Goal: Task Accomplishment & Management: Complete application form

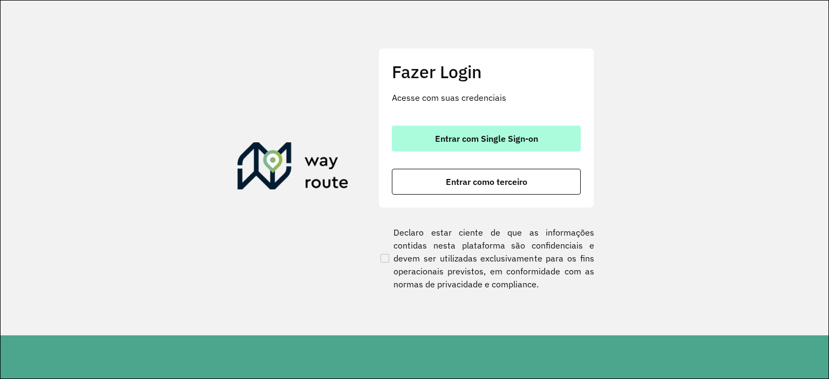
click at [494, 147] on button "Entrar com Single Sign-on" at bounding box center [486, 139] width 189 height 26
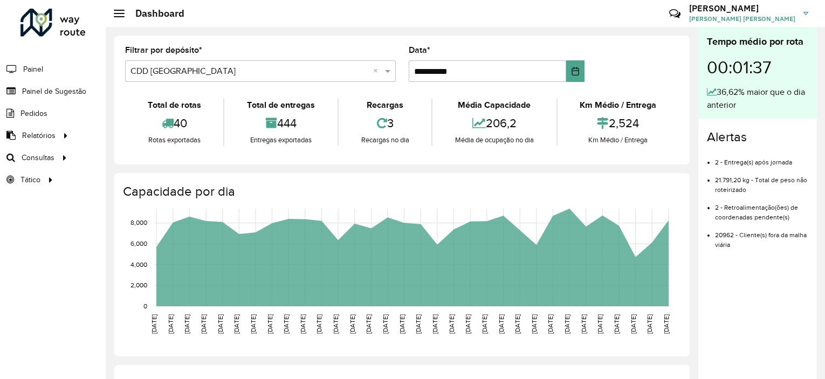
click at [37, 94] on span "Painel de Sugestão" at bounding box center [54, 91] width 64 height 11
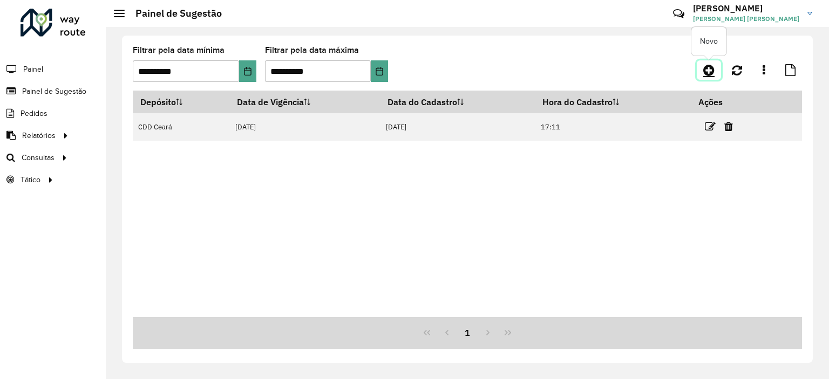
click at [697, 67] on link at bounding box center [708, 69] width 24 height 19
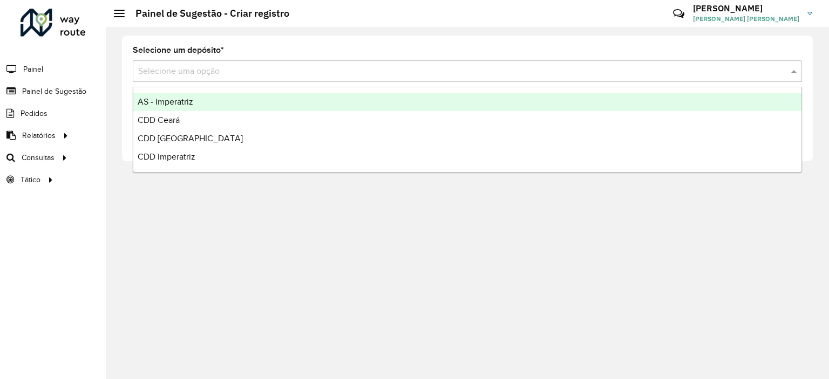
click at [237, 70] on input "text" at bounding box center [456, 71] width 636 height 13
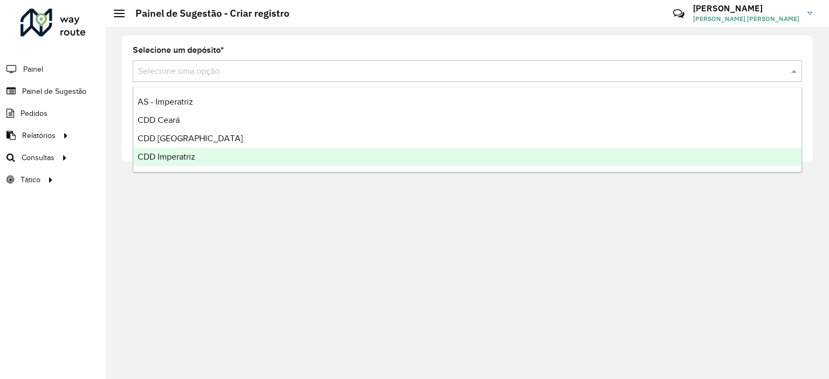
click at [191, 159] on span "CDD Imperatriz" at bounding box center [167, 156] width 58 height 9
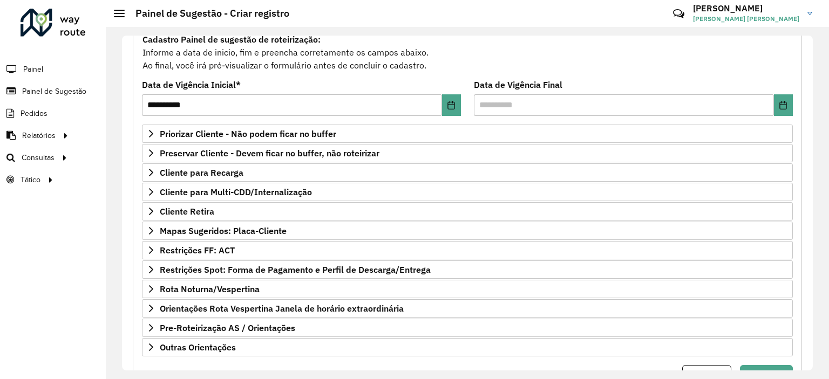
scroll to position [119, 0]
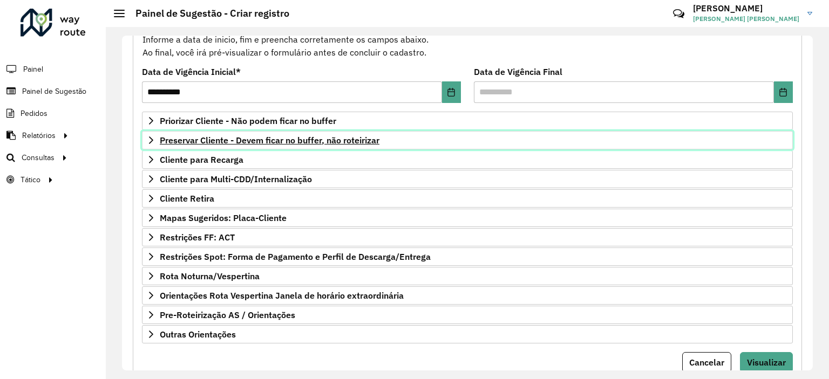
click at [224, 136] on span "Preservar Cliente - Devem ficar no buffer, não roteirizar" at bounding box center [270, 140] width 220 height 9
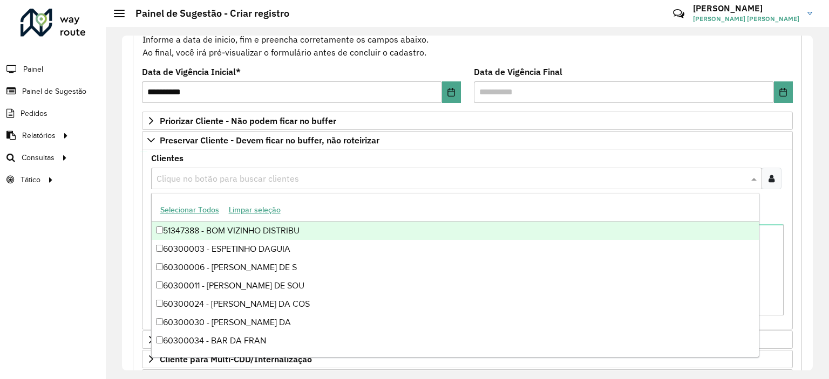
click at [201, 173] on input "text" at bounding box center [451, 179] width 594 height 13
paste input "*****"
type input "*****"
click at [137, 213] on div "**********" at bounding box center [467, 290] width 669 height 553
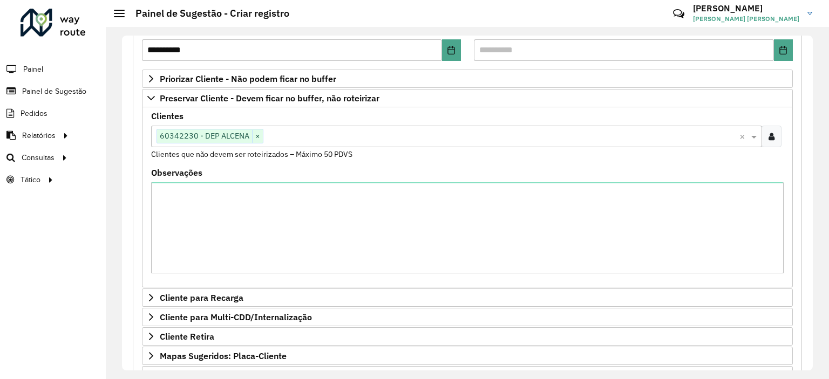
scroll to position [335, 0]
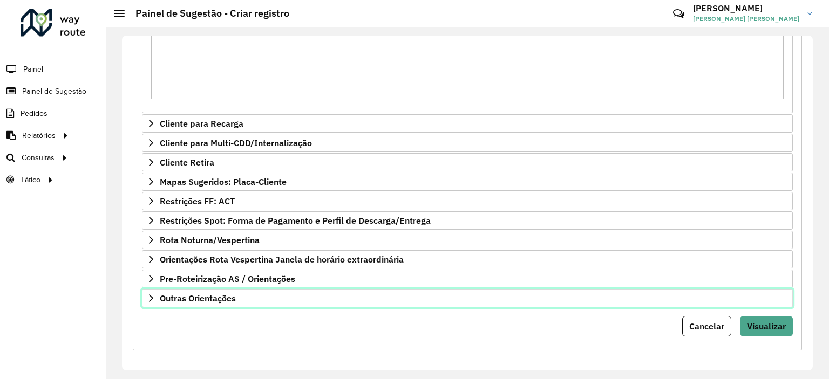
click at [196, 295] on span "Outras Orientações" at bounding box center [198, 298] width 76 height 9
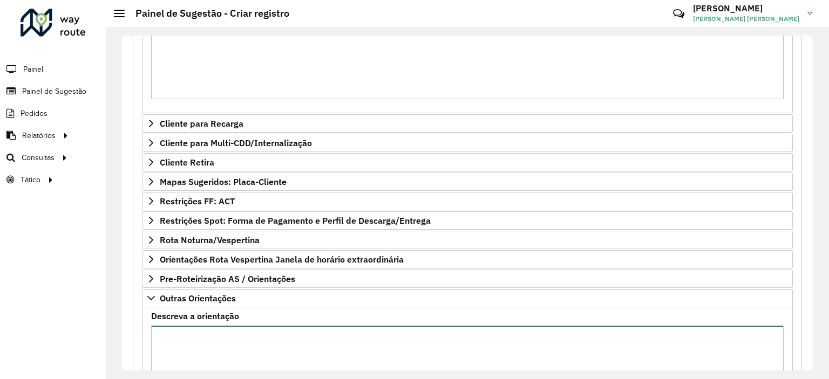
click at [212, 337] on textarea "Descreva a orientação" at bounding box center [467, 371] width 632 height 91
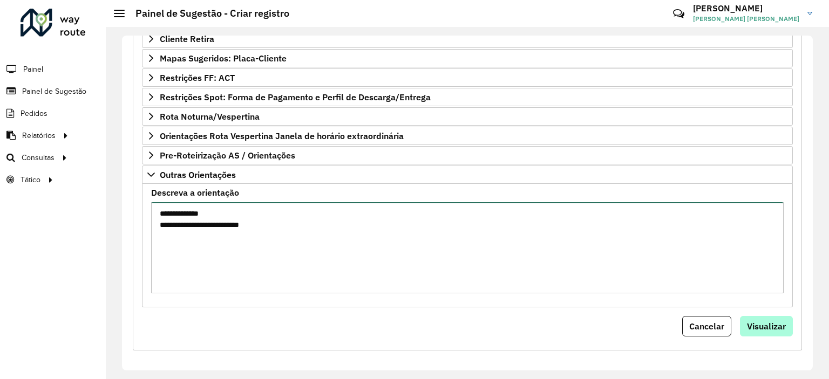
type textarea "**********"
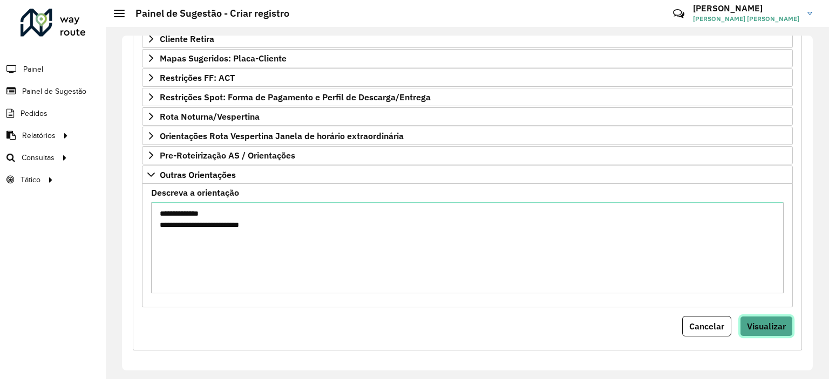
click at [764, 317] on button "Visualizar" at bounding box center [766, 326] width 53 height 20
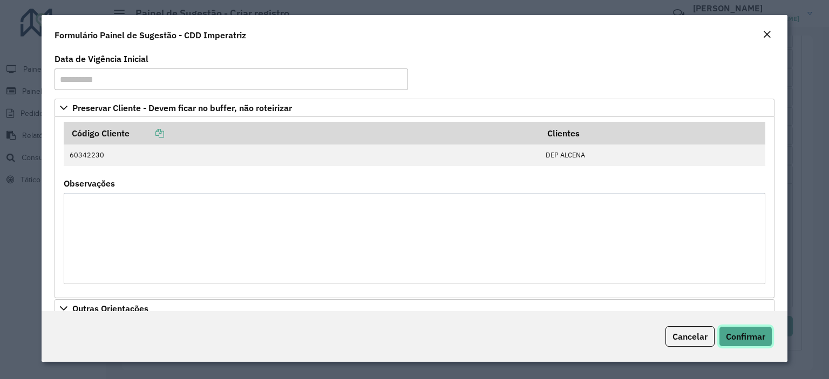
click at [761, 345] on button "Confirmar" at bounding box center [744, 336] width 53 height 20
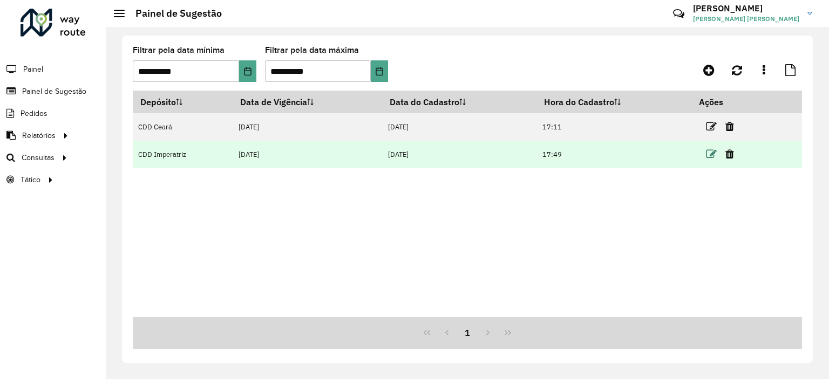
click at [713, 156] on icon at bounding box center [711, 154] width 11 height 11
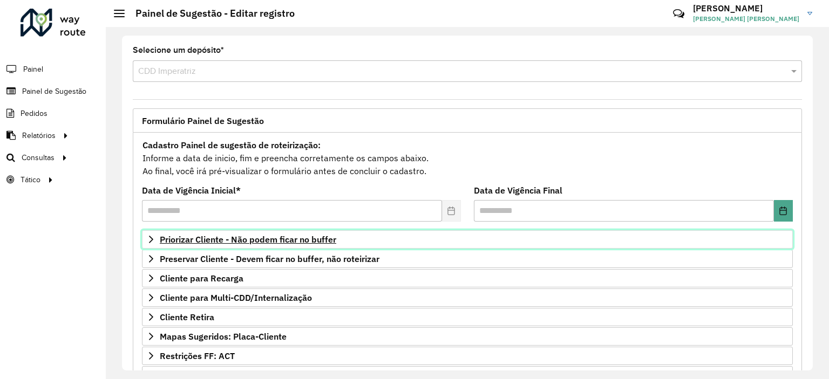
click at [210, 242] on span "Priorizar Cliente - Não podem ficar no buffer" at bounding box center [248, 239] width 176 height 9
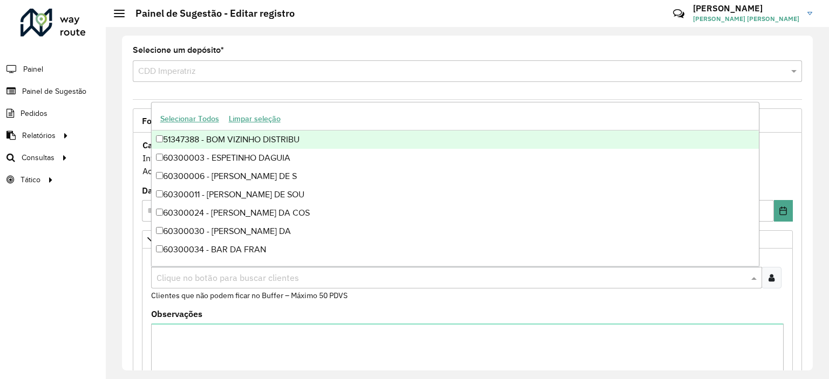
drag, startPoint x: 209, startPoint y: 271, endPoint x: 210, endPoint y: 277, distance: 6.0
click at [210, 277] on input "text" at bounding box center [451, 278] width 594 height 13
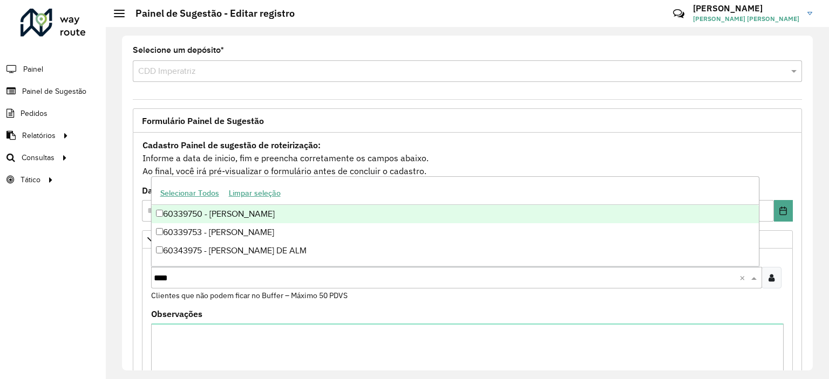
type input "*****"
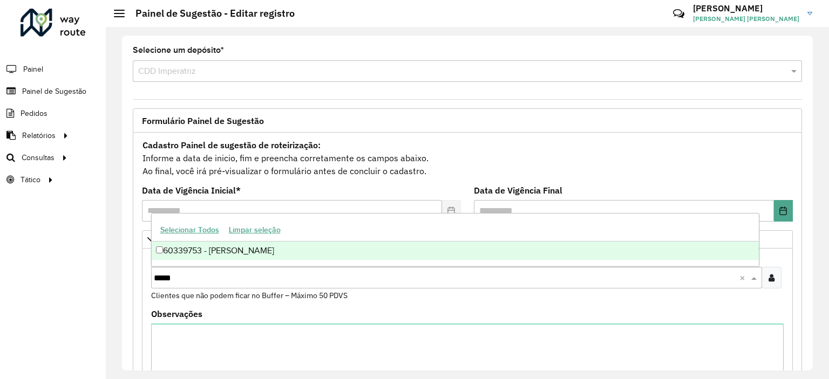
click at [234, 252] on div "60339753 - [PERSON_NAME]" at bounding box center [455, 251] width 607 height 18
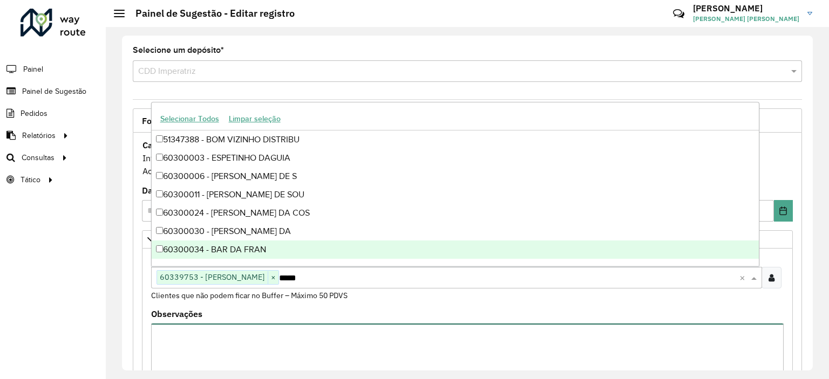
click at [517, 345] on textarea "Observações" at bounding box center [467, 369] width 632 height 91
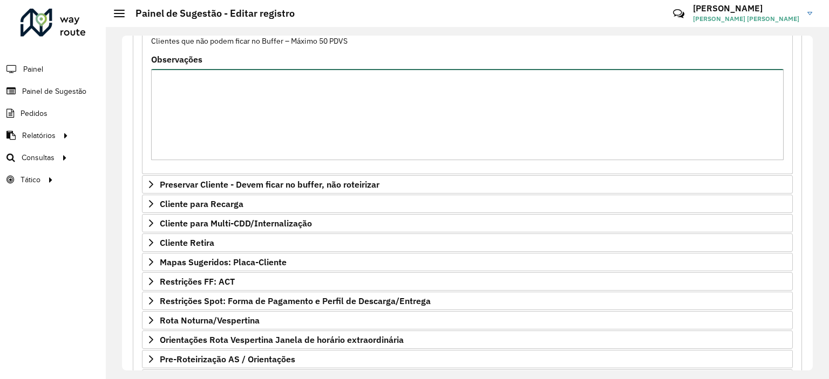
scroll to position [335, 0]
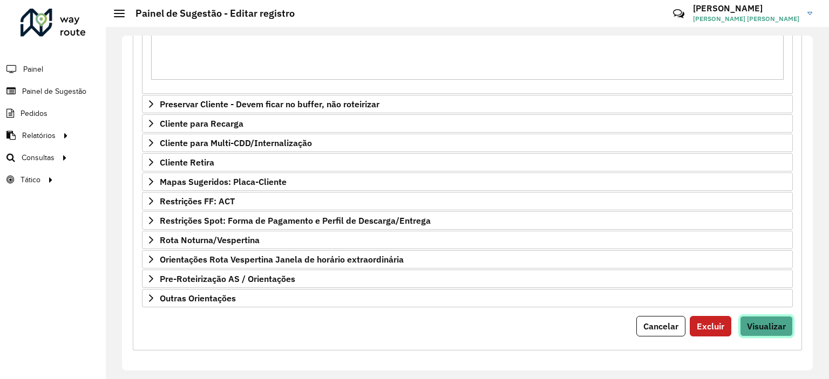
click at [754, 321] on span "Visualizar" at bounding box center [766, 326] width 39 height 11
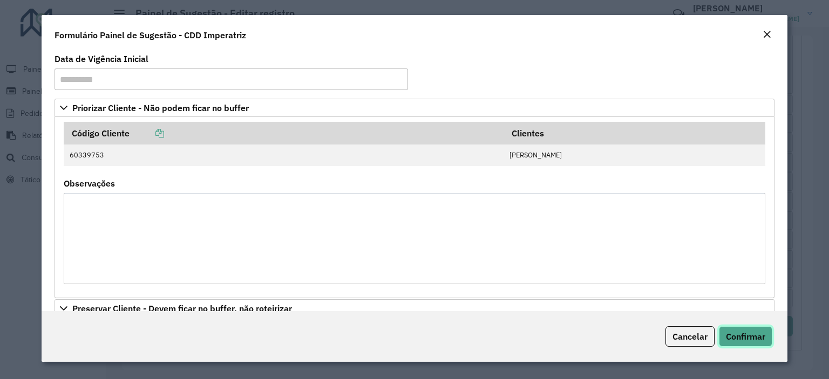
click at [762, 330] on button "Confirmar" at bounding box center [744, 336] width 53 height 20
